Goal: Find specific page/section

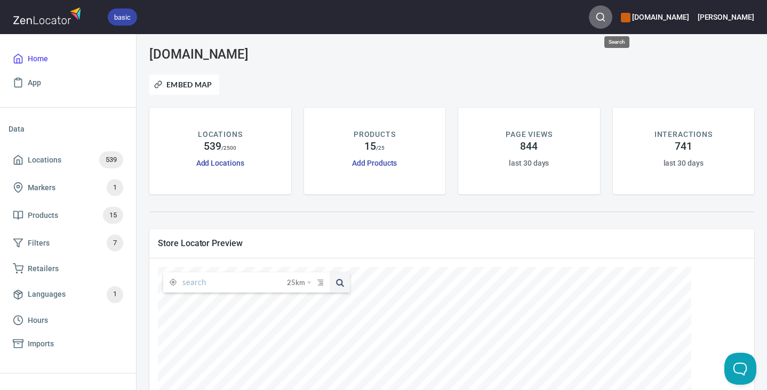
click at [606, 19] on icon "button" at bounding box center [600, 17] width 11 height 11
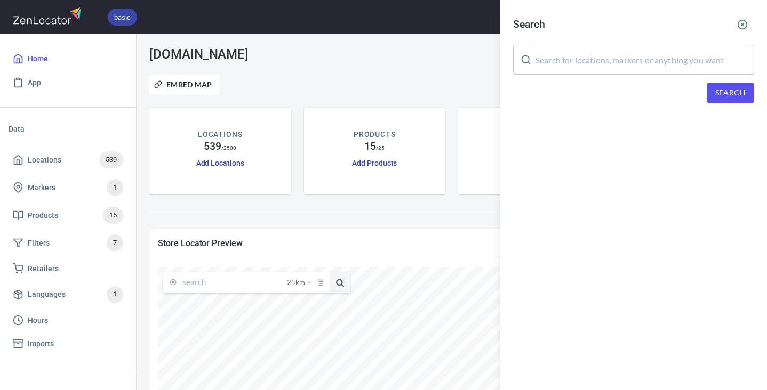
click at [621, 65] on input "text" at bounding box center [644, 60] width 219 height 30
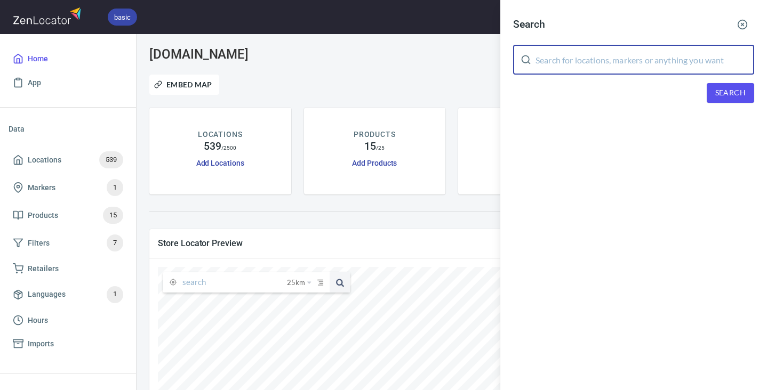
paste input "Two Conversations"
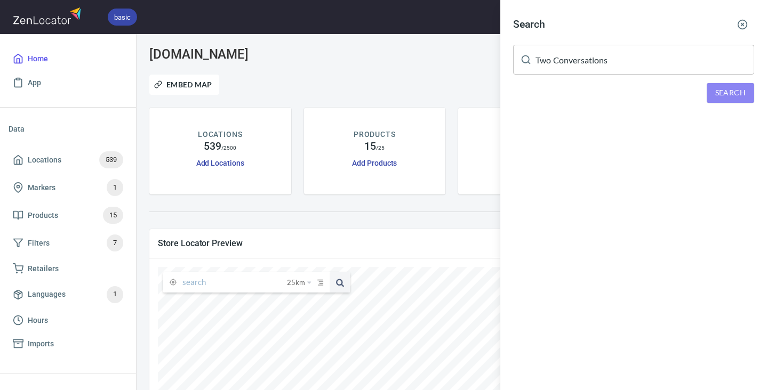
click at [718, 92] on span "Search" at bounding box center [730, 92] width 30 height 13
click at [600, 54] on input "Two Conversations" at bounding box center [644, 60] width 219 height 30
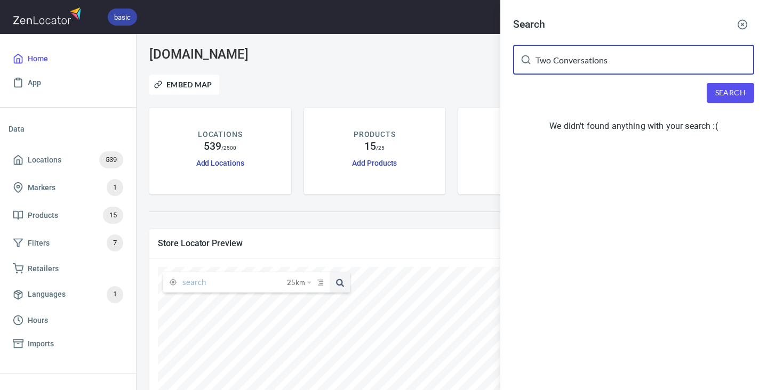
click at [600, 54] on input "Two Conversations" at bounding box center [644, 60] width 219 height 30
click at [596, 68] on input "Two Conversations" at bounding box center [644, 60] width 219 height 30
click at [733, 87] on span "Search" at bounding box center [730, 92] width 30 height 13
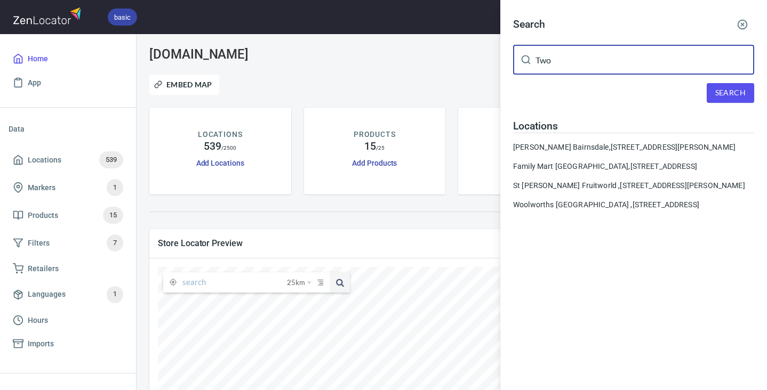
click at [553, 54] on input "Two" at bounding box center [644, 60] width 219 height 30
paste input "Amaru [GEOGRAPHIC_DATA]"
type input "Amaru [GEOGRAPHIC_DATA]"
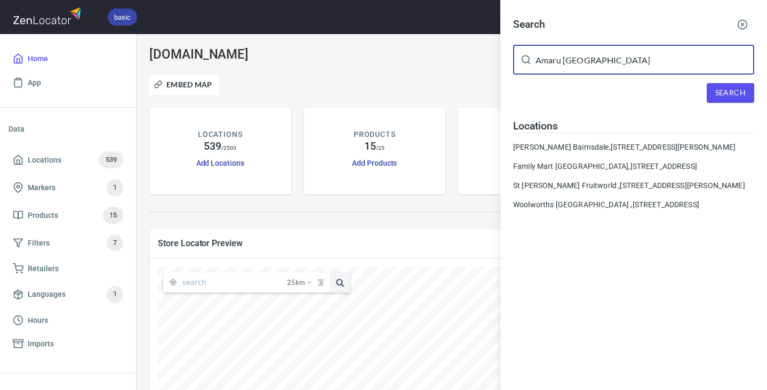
click at [743, 87] on span "Search" at bounding box center [730, 92] width 30 height 13
